Goal: Find specific page/section: Find specific page/section

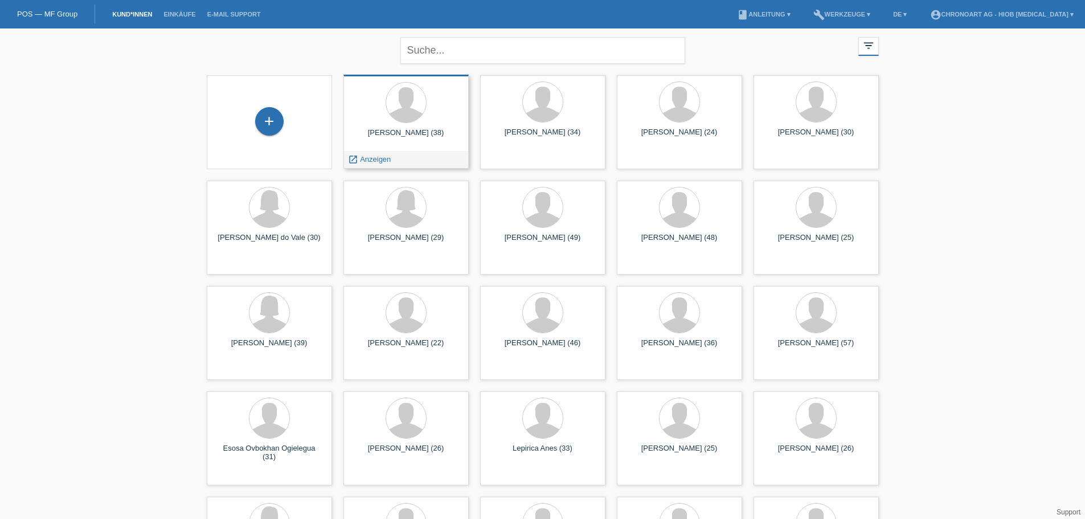
click at [417, 140] on div "Marcello Ruocci (38)" at bounding box center [406, 137] width 107 height 18
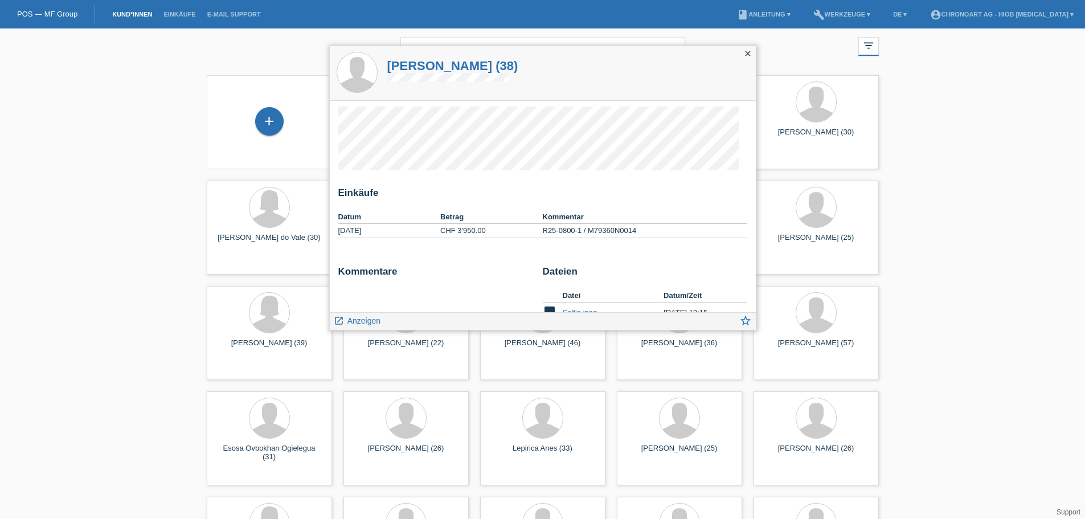
drag, startPoint x: 353, startPoint y: 321, endPoint x: 358, endPoint y: 311, distance: 11.5
click at [354, 321] on span "Anzeigen" at bounding box center [364, 320] width 33 height 9
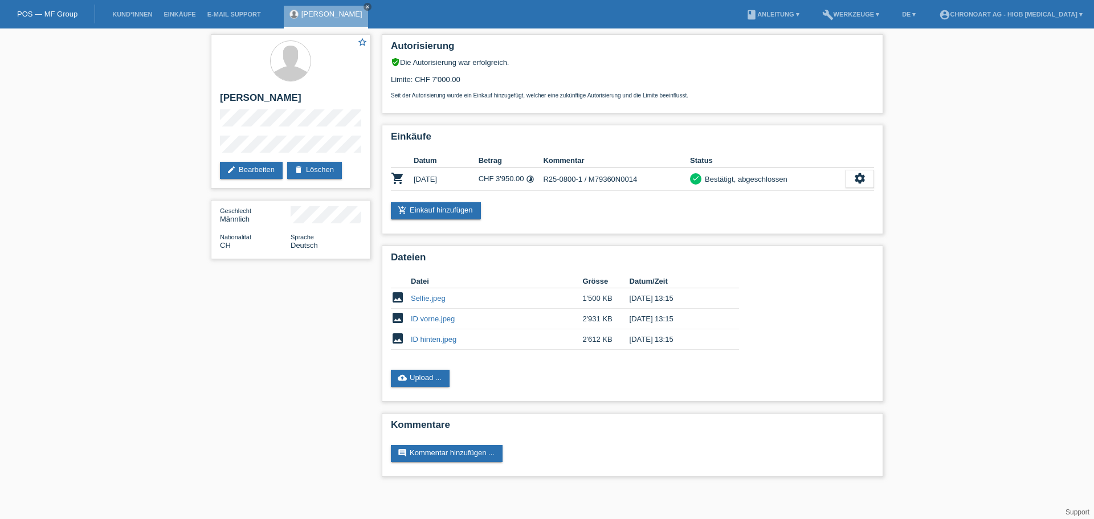
click at [221, 365] on div "star_border [PERSON_NAME] edit Bearbeiten delete Löschen Geschlecht Männlich Na…" at bounding box center [547, 258] width 684 height 460
